Goal: Navigation & Orientation: Find specific page/section

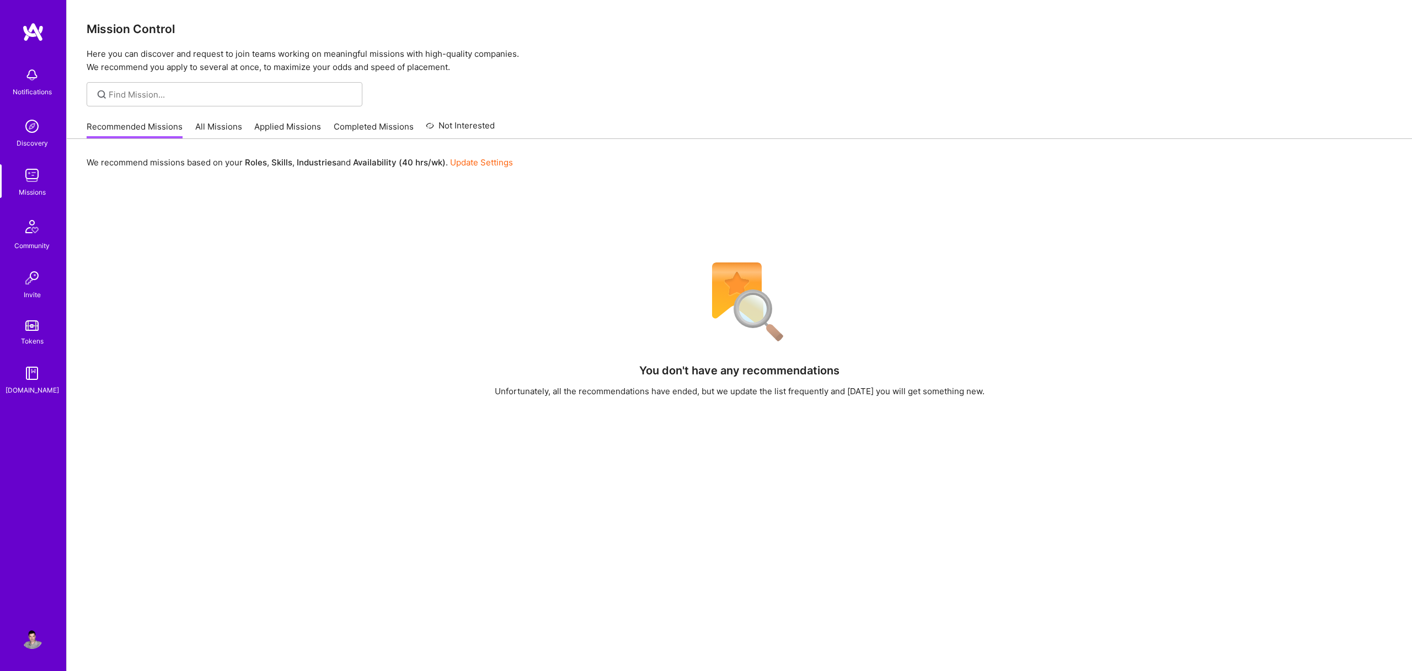
click at [312, 125] on link "Applied Missions" at bounding box center [287, 130] width 67 height 18
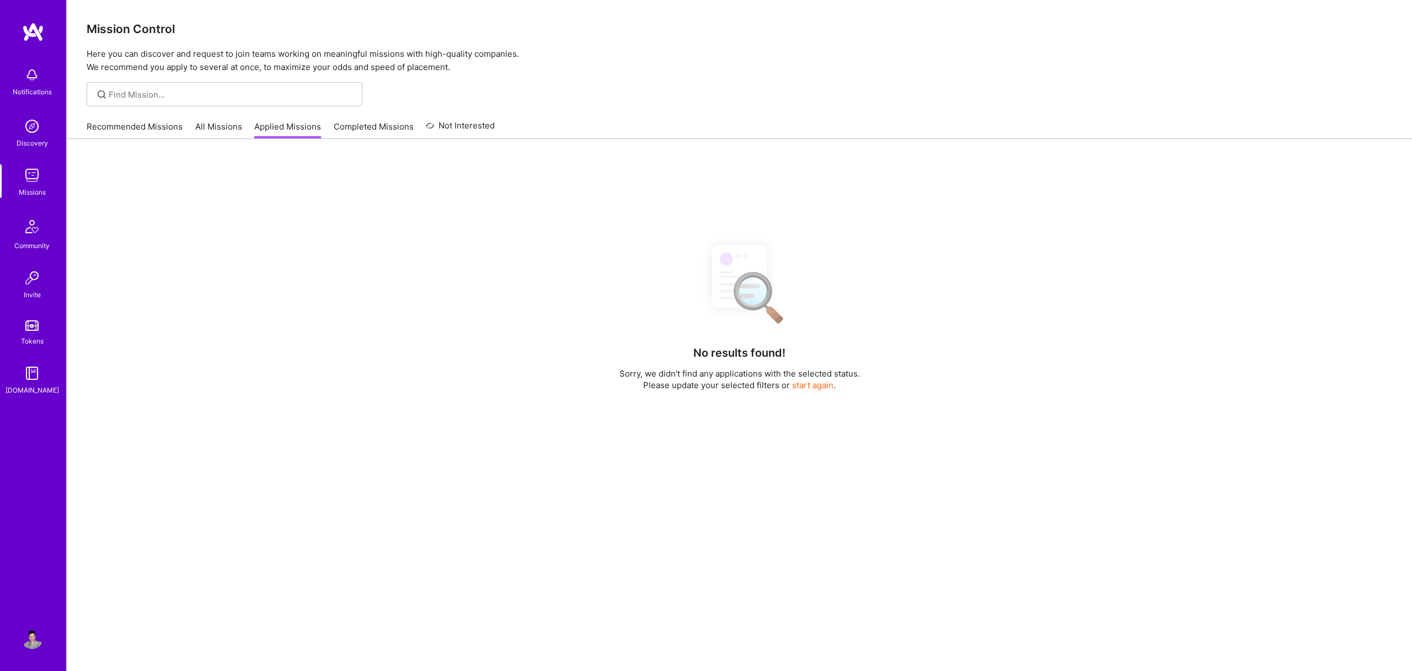
click at [356, 127] on link "Completed Missions" at bounding box center [374, 130] width 80 height 18
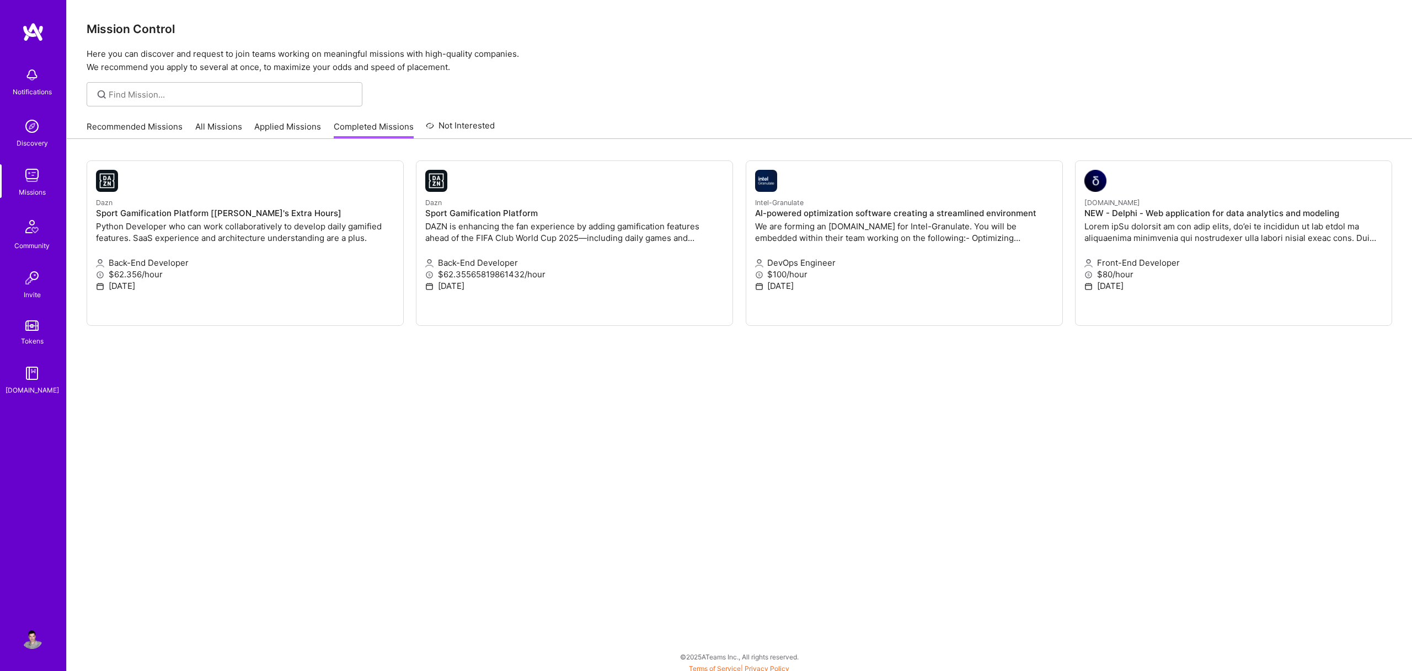
click at [152, 123] on link "Recommended Missions" at bounding box center [135, 130] width 96 height 18
